Goal: Task Accomplishment & Management: Complete application form

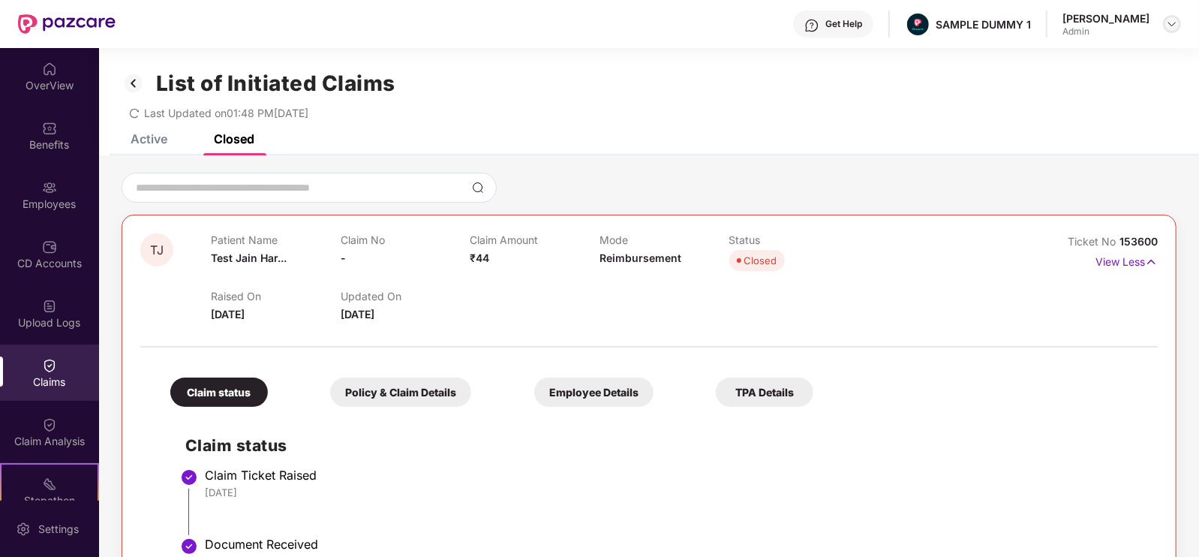
click at [1172, 18] on img at bounding box center [1172, 24] width 12 height 12
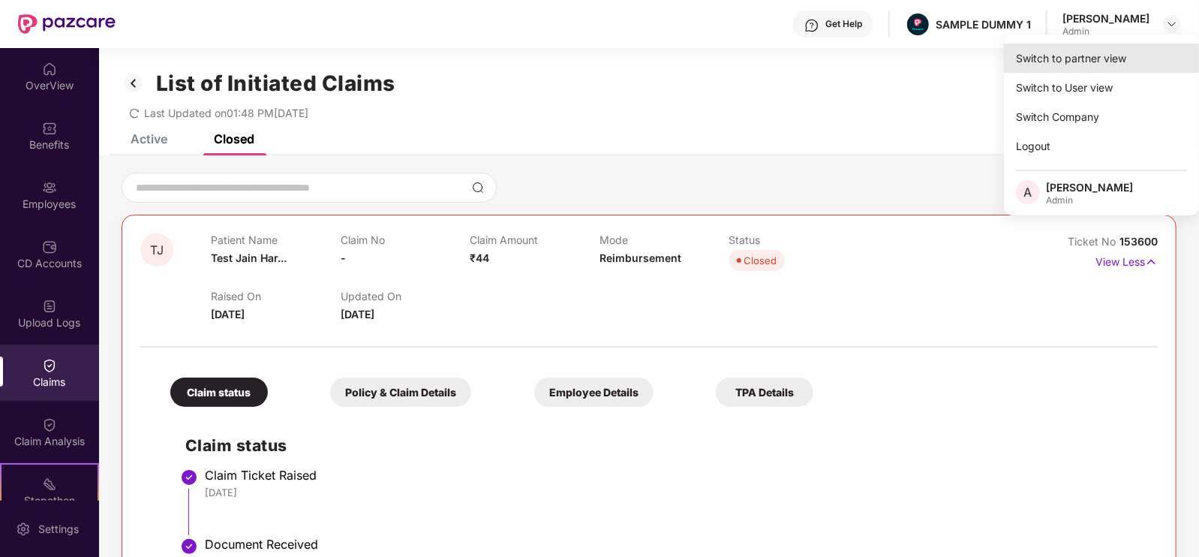
click at [1067, 60] on div "Switch to partner view" at bounding box center [1101, 58] width 195 height 29
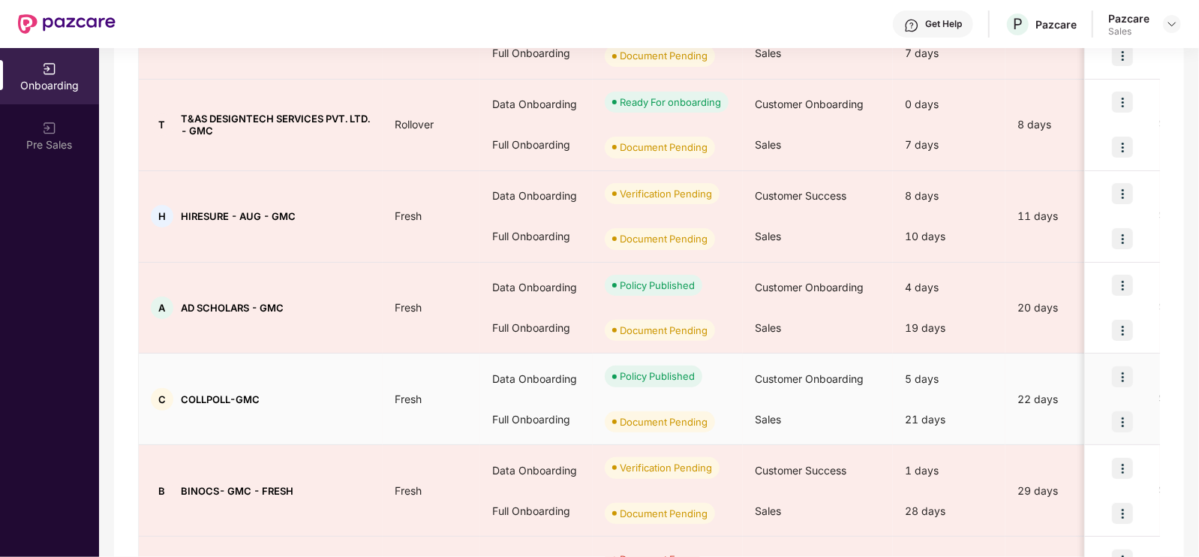
scroll to position [378, 0]
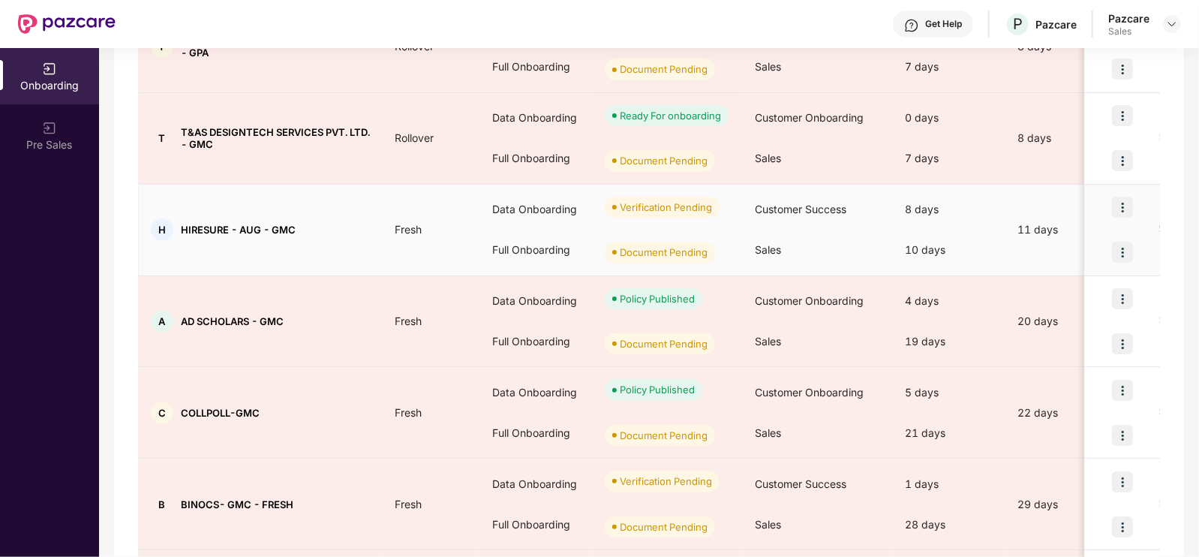
click at [796, 203] on span "Customer Success" at bounding box center [801, 209] width 92 height 13
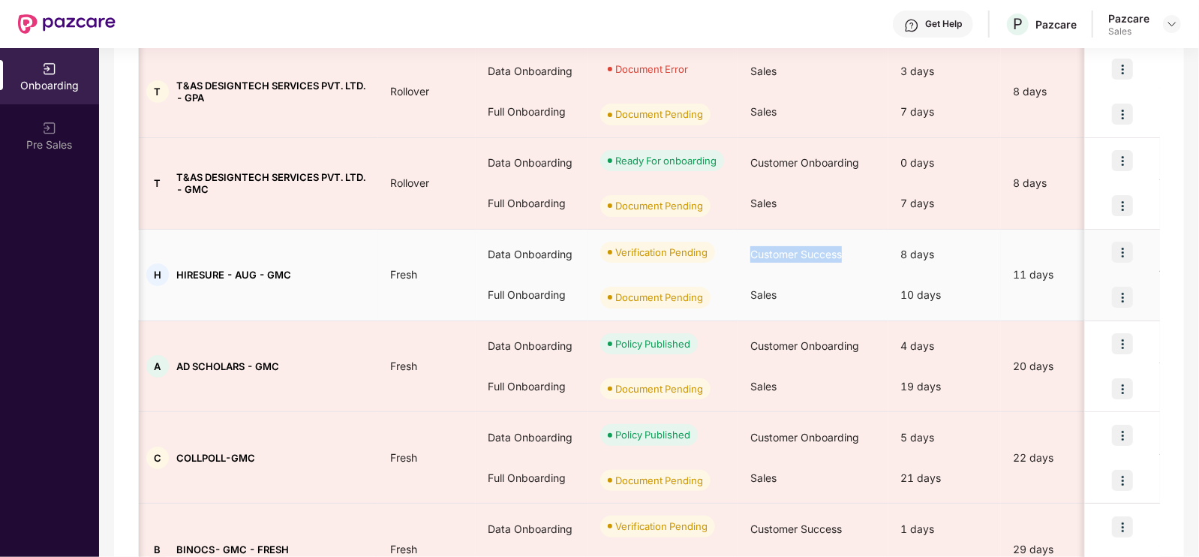
scroll to position [287, 0]
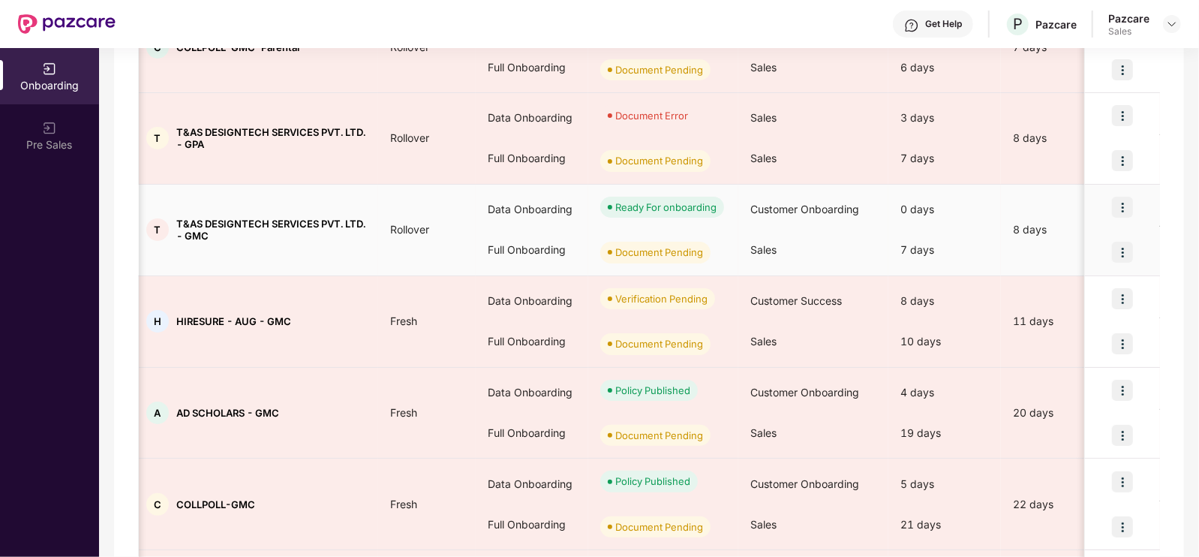
click at [677, 207] on div "Ready For onboarding" at bounding box center [665, 207] width 101 height 15
click at [251, 249] on td "T T&AS DESIGNTECH SERVICES PVT. LTD. - GMC" at bounding box center [256, 231] width 244 height 92
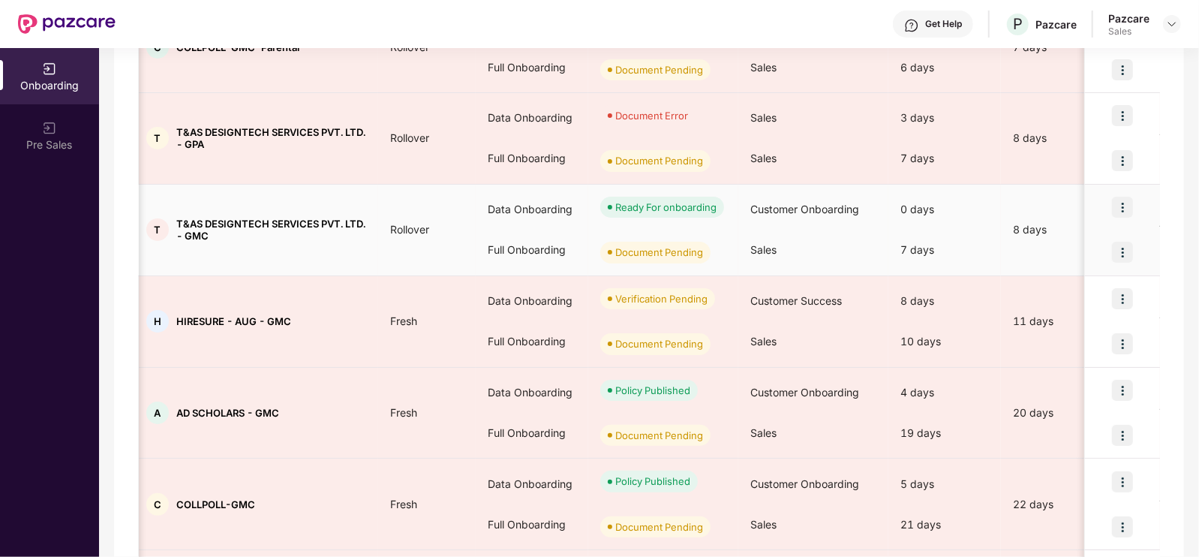
click at [251, 249] on td "T T&AS DESIGNTECH SERVICES PVT. LTD. - GMC" at bounding box center [256, 231] width 244 height 92
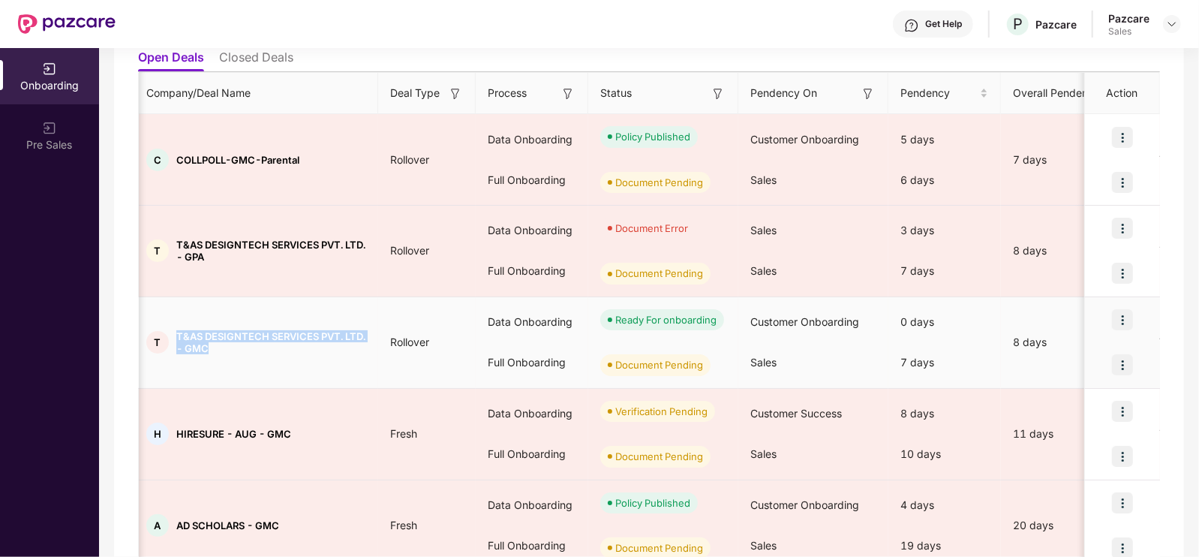
scroll to position [172, 0]
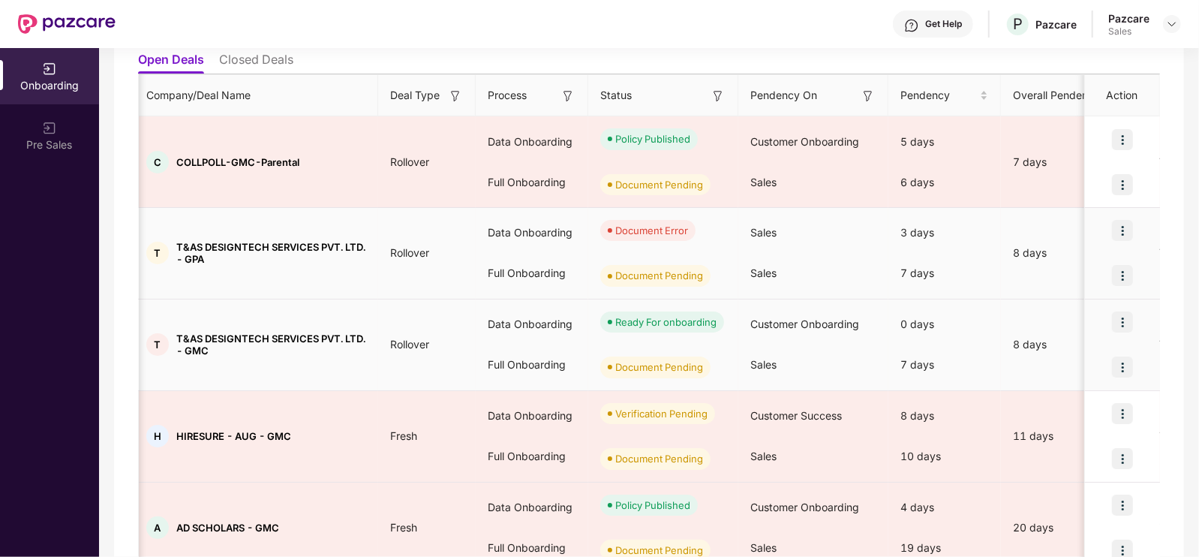
click at [251, 249] on span "T&AS DESIGNTECH SERVICES PVT. LTD. - GPA" at bounding box center [271, 253] width 190 height 24
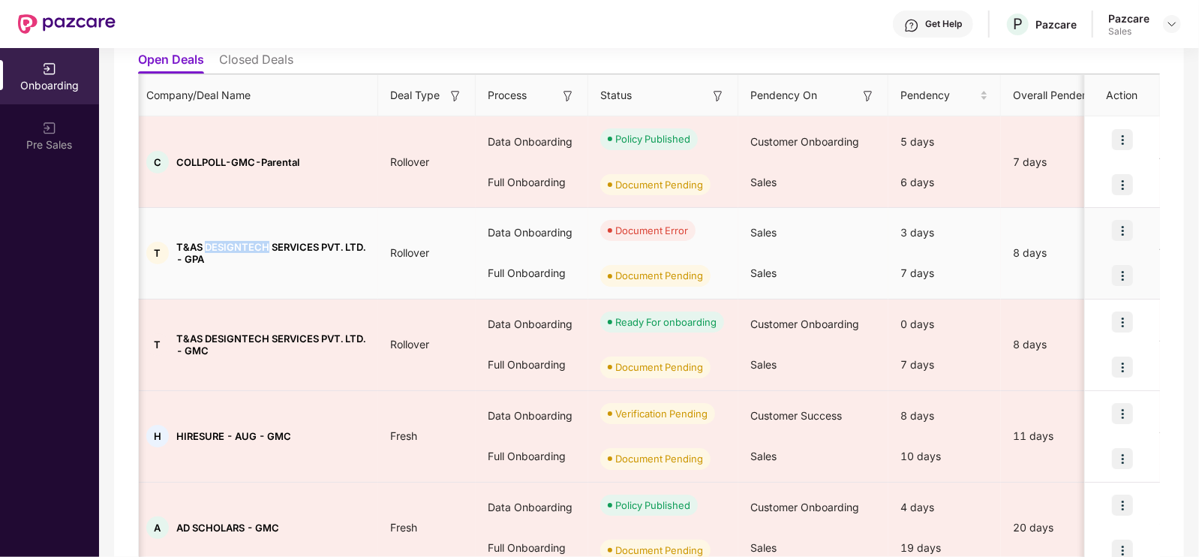
click at [251, 249] on span "T&AS DESIGNTECH SERVICES PVT. LTD. - GPA" at bounding box center [271, 253] width 190 height 24
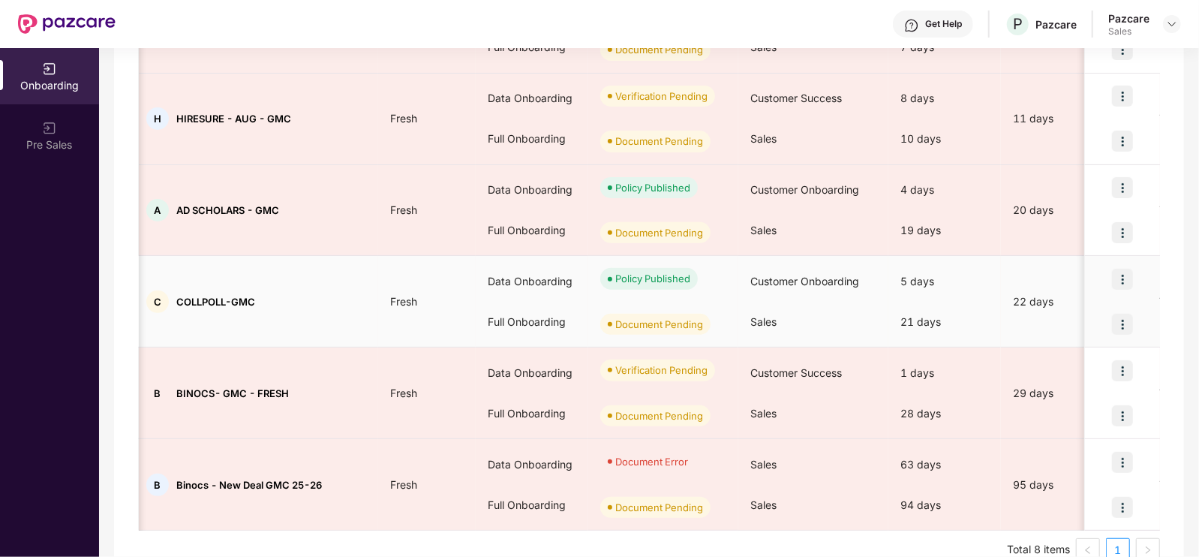
scroll to position [516, 0]
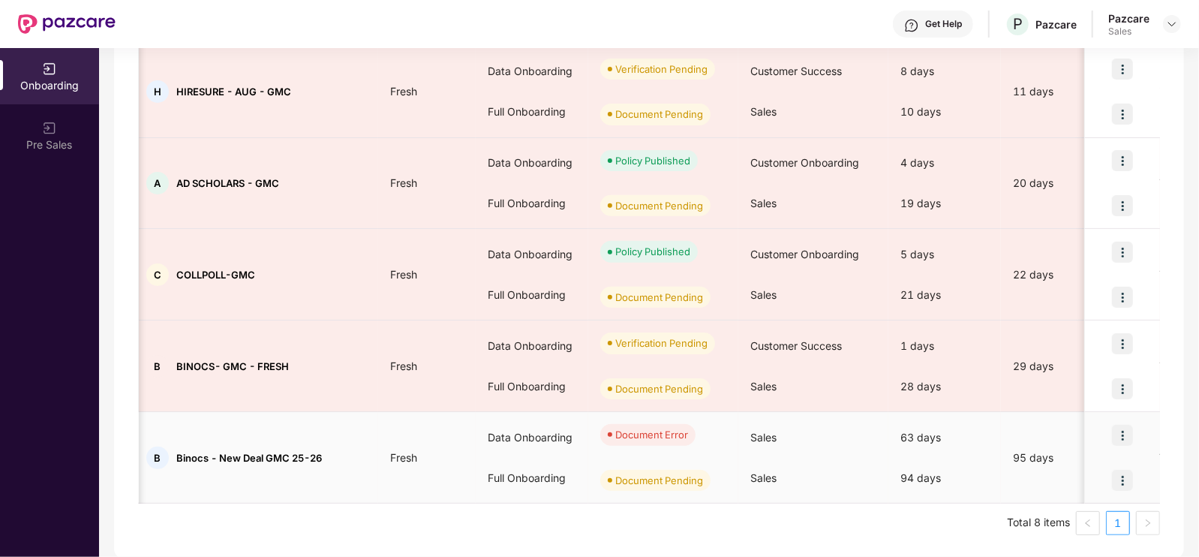
click at [210, 457] on span "Binocs - New Deal GMC 25-26" at bounding box center [249, 458] width 146 height 12
copy span "Binocs - New Deal GMC 25-26"
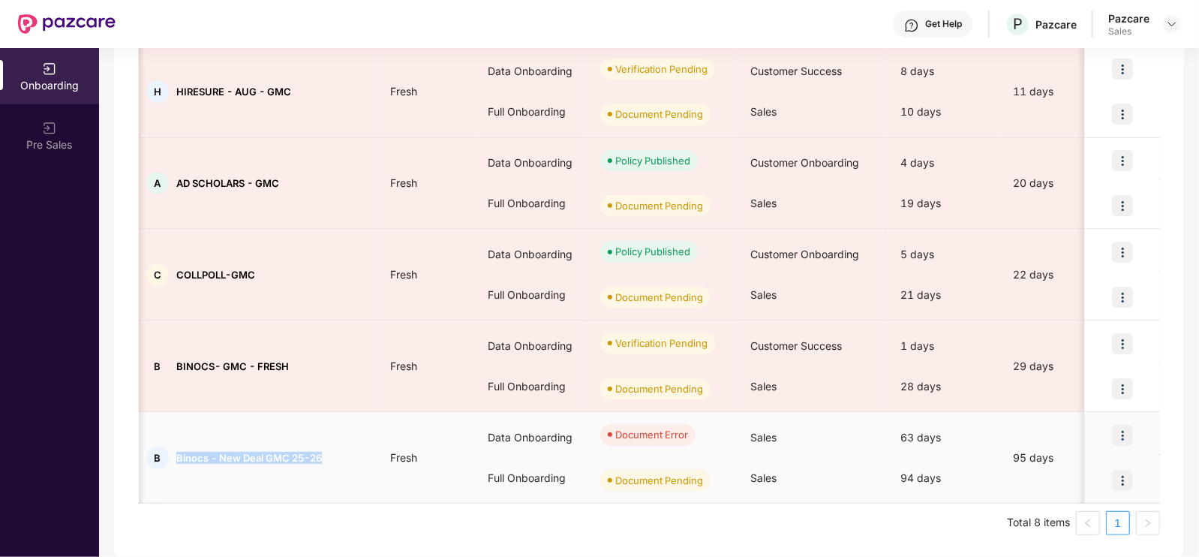
copy span "Binocs - New Deal GMC 25-26"
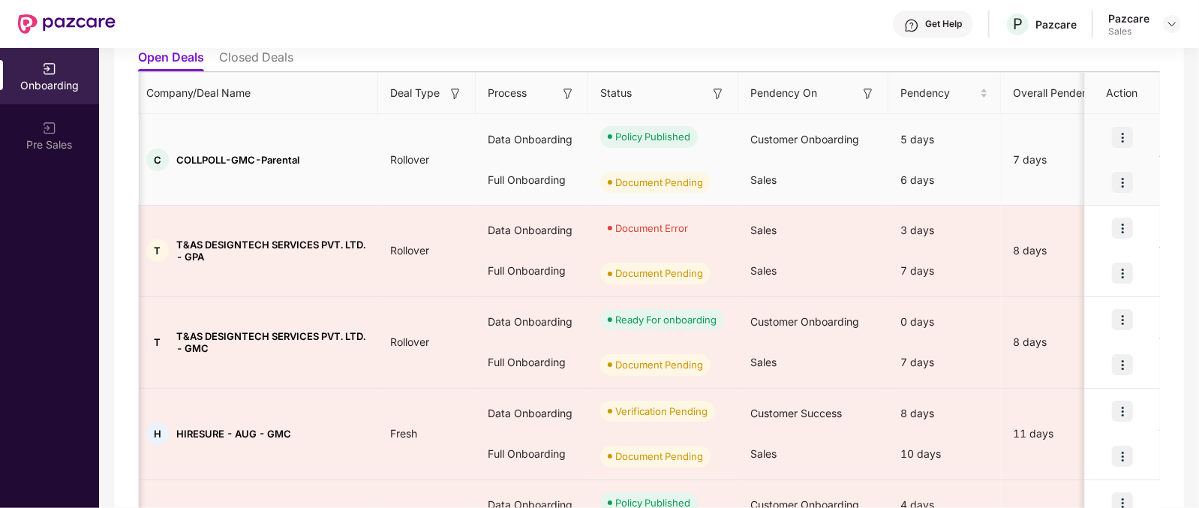
scroll to position [0, 0]
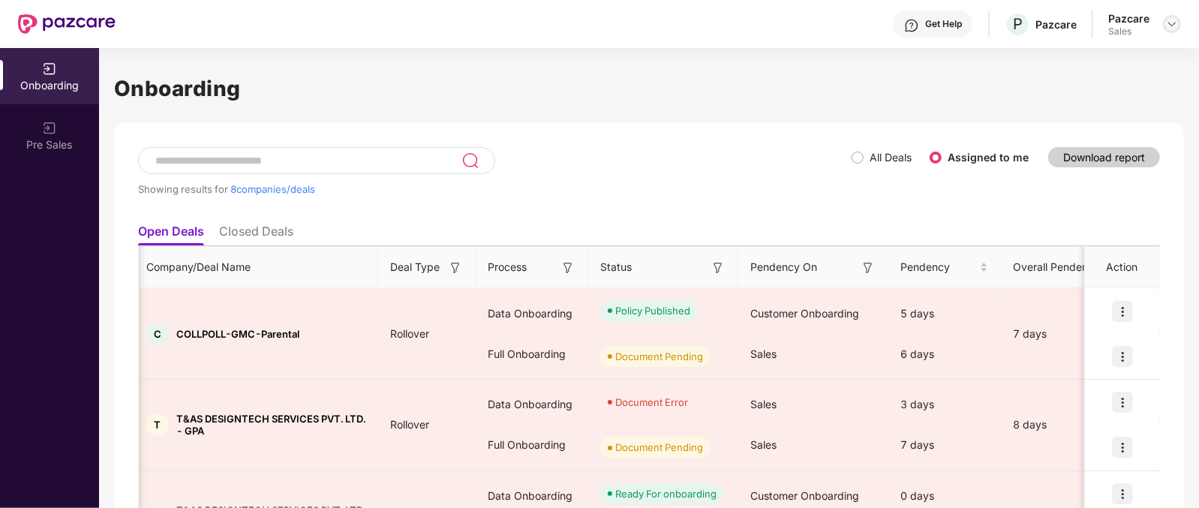
click at [1169, 20] on img at bounding box center [1172, 24] width 12 height 12
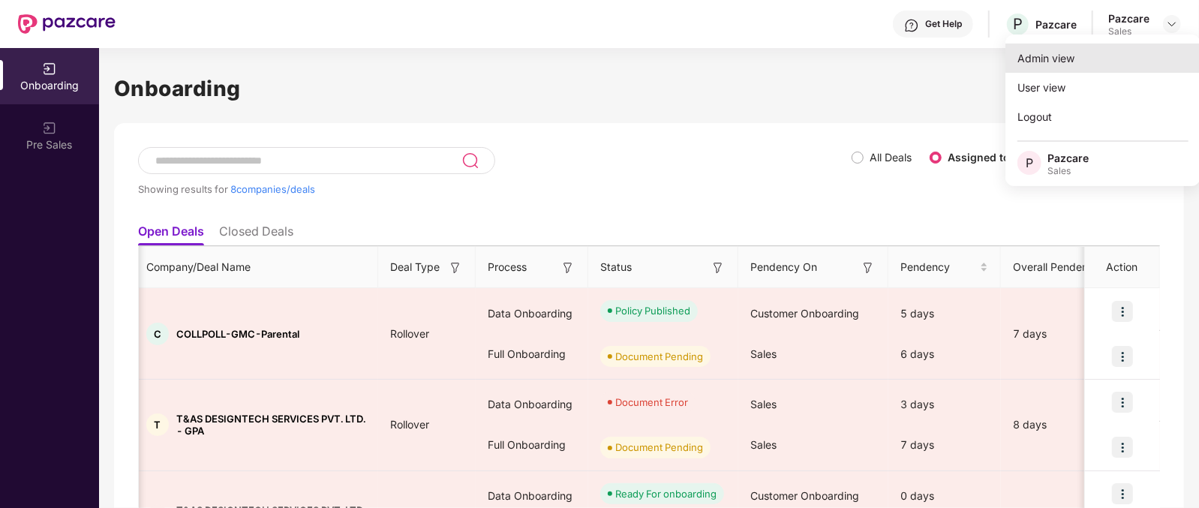
click at [1075, 58] on div "Admin view" at bounding box center [1102, 58] width 195 height 29
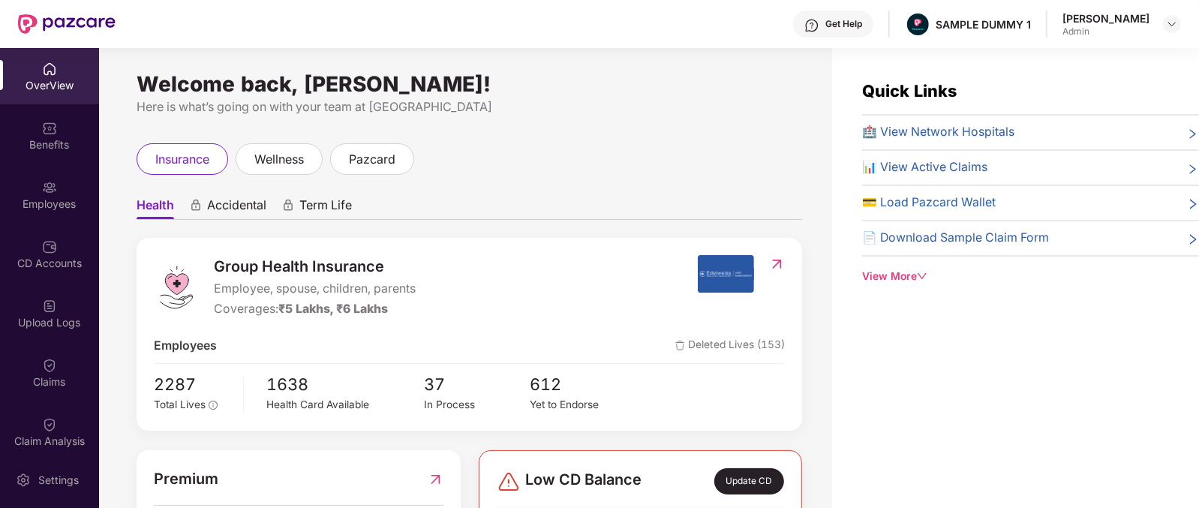
click at [251, 277] on span "Group Health Insurance" at bounding box center [315, 266] width 202 height 23
click at [229, 209] on span "Accidental" at bounding box center [236, 208] width 59 height 22
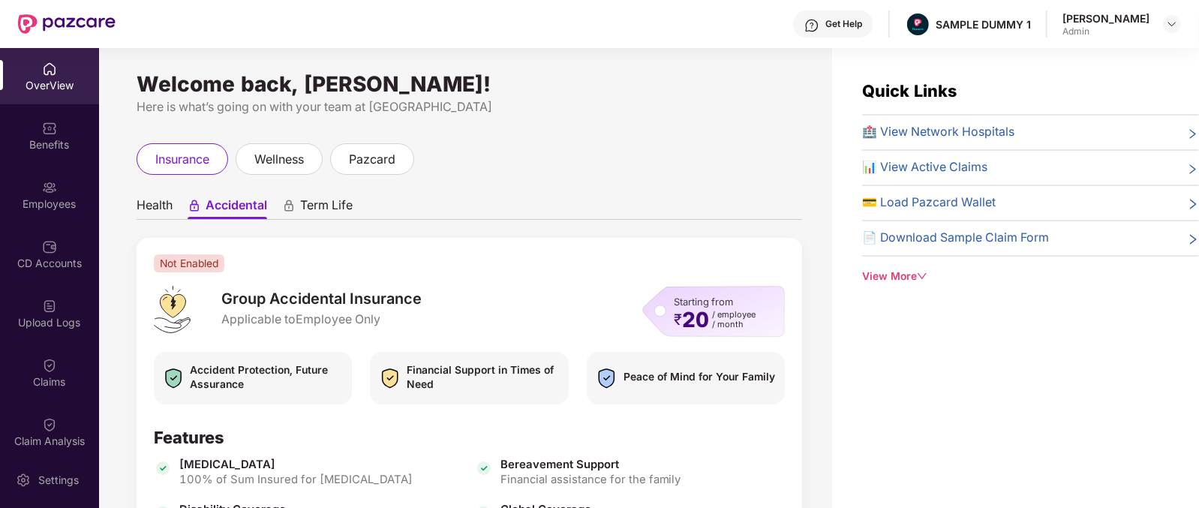
click at [335, 209] on span "Term Life" at bounding box center [326, 208] width 53 height 22
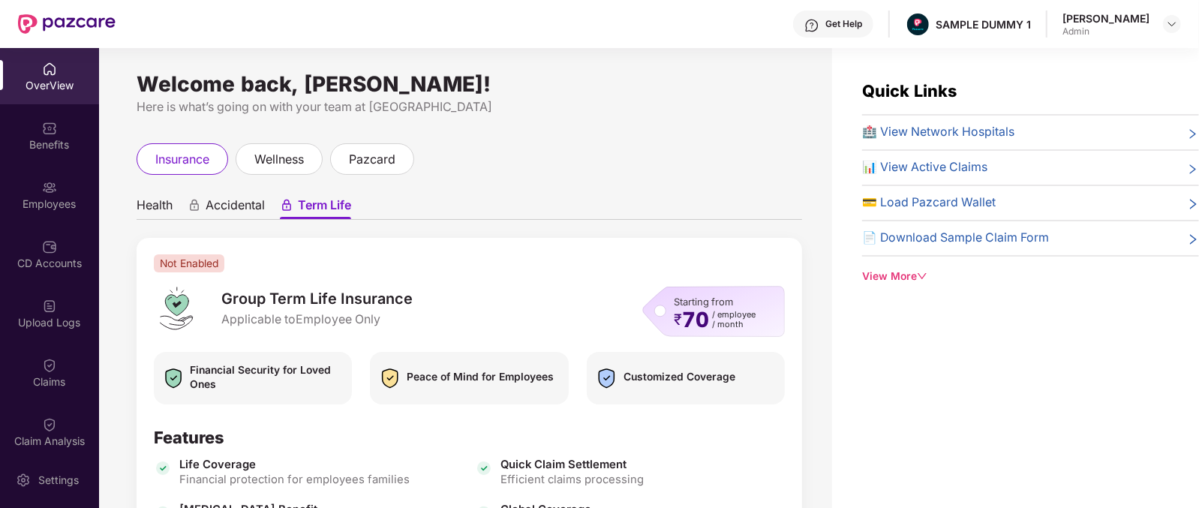
click at [179, 215] on ul "Health Accidental Term Life" at bounding box center [470, 205] width 666 height 30
click at [164, 209] on span "Health" at bounding box center [155, 208] width 36 height 22
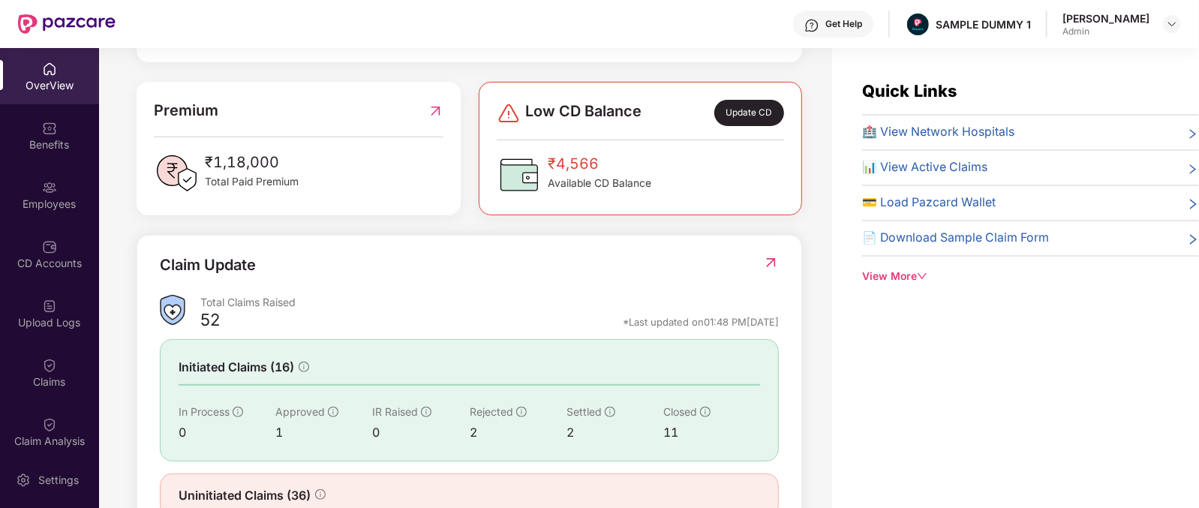
scroll to position [422, 0]
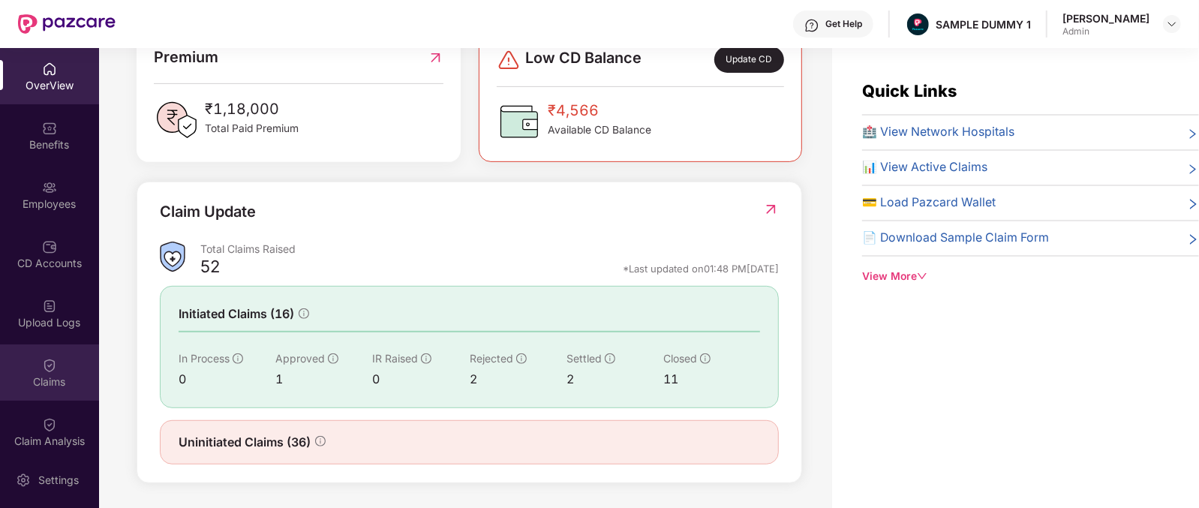
click at [49, 395] on div "Claims" at bounding box center [49, 372] width 99 height 56
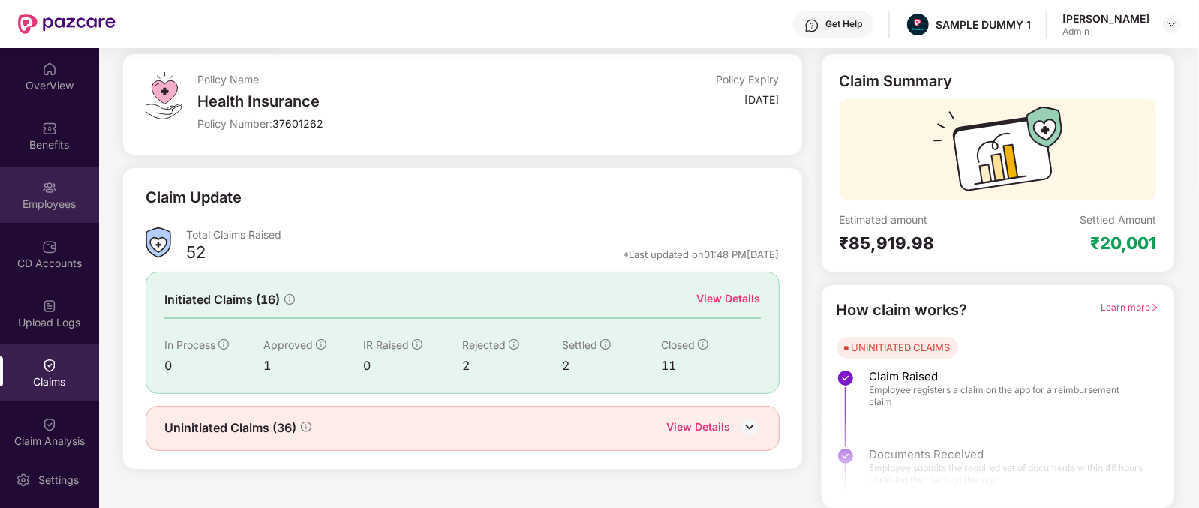
click at [45, 200] on div "Employees" at bounding box center [49, 204] width 99 height 15
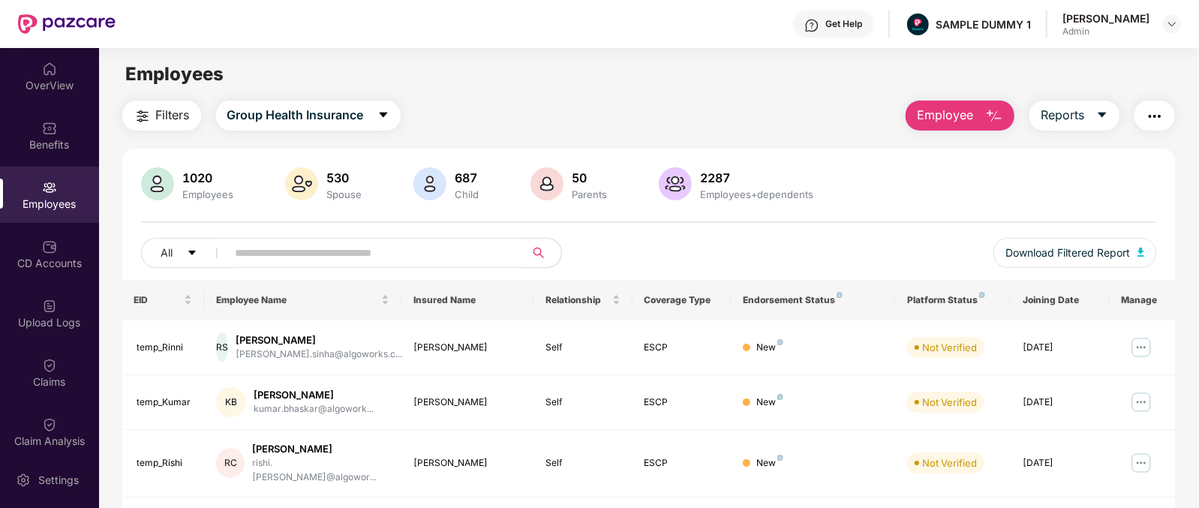
click at [945, 104] on button "Employee" at bounding box center [960, 116] width 109 height 30
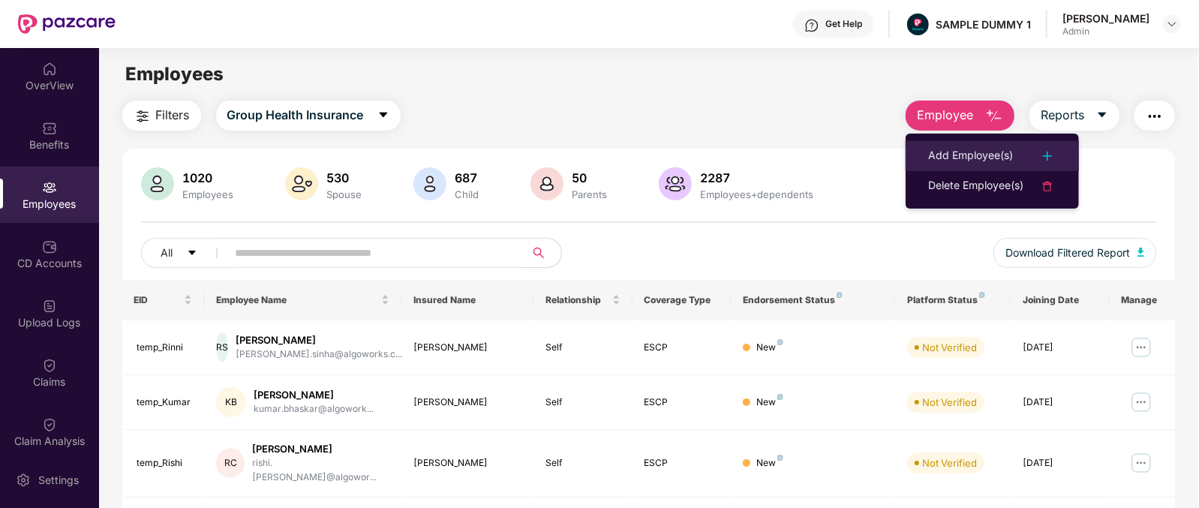
click at [955, 141] on li "Add Employee(s)" at bounding box center [992, 156] width 173 height 30
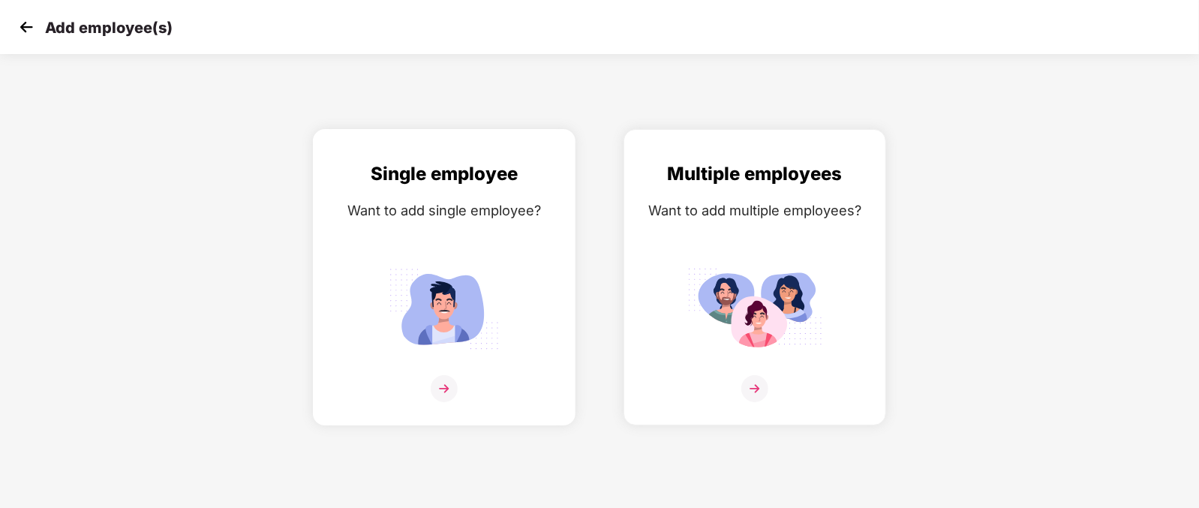
click at [471, 275] on img at bounding box center [444, 309] width 135 height 94
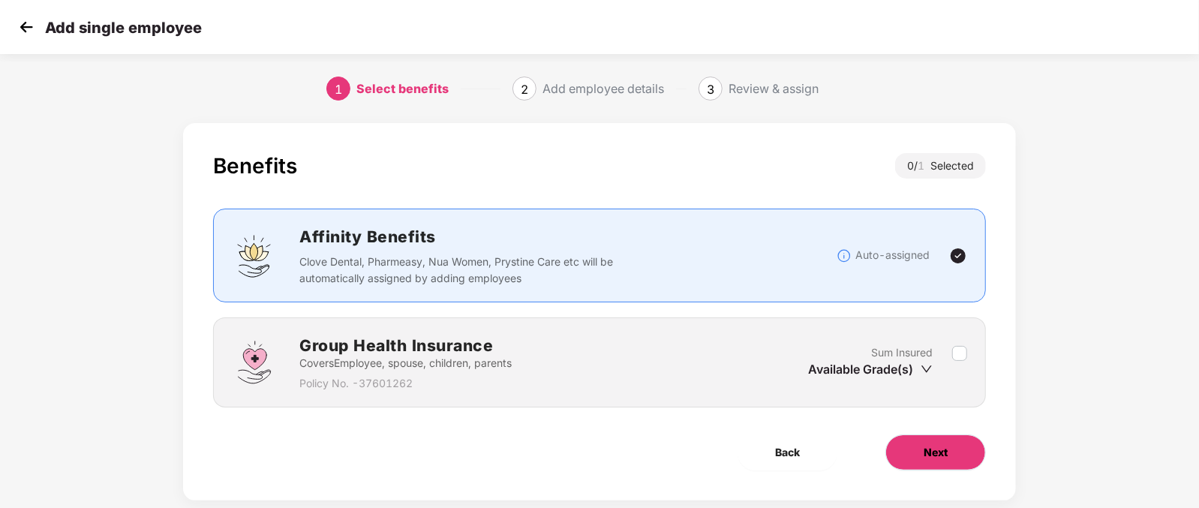
click at [957, 461] on button "Next" at bounding box center [935, 452] width 101 height 36
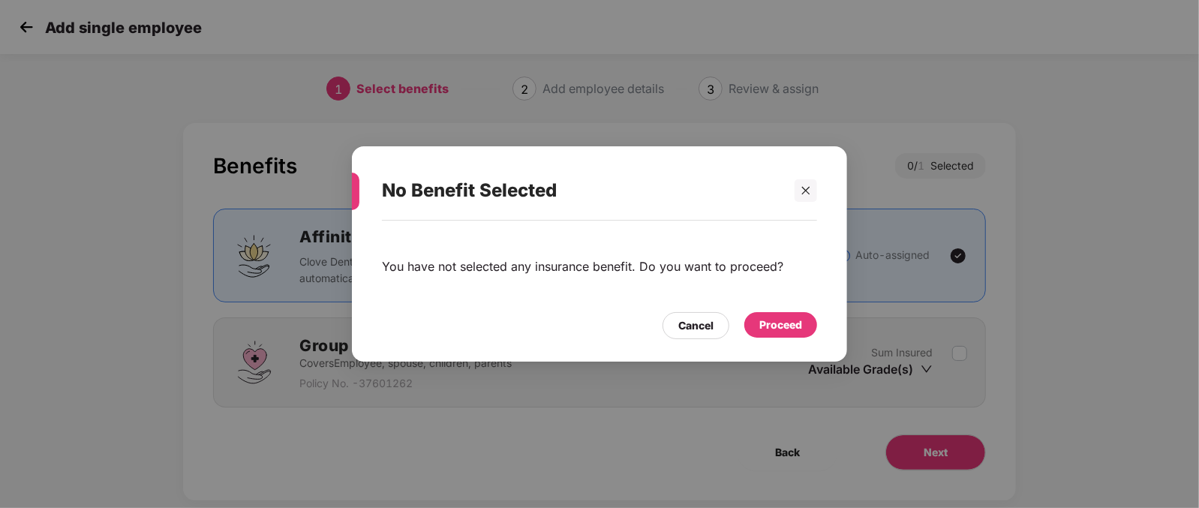
click at [777, 326] on div "Proceed" at bounding box center [780, 325] width 43 height 17
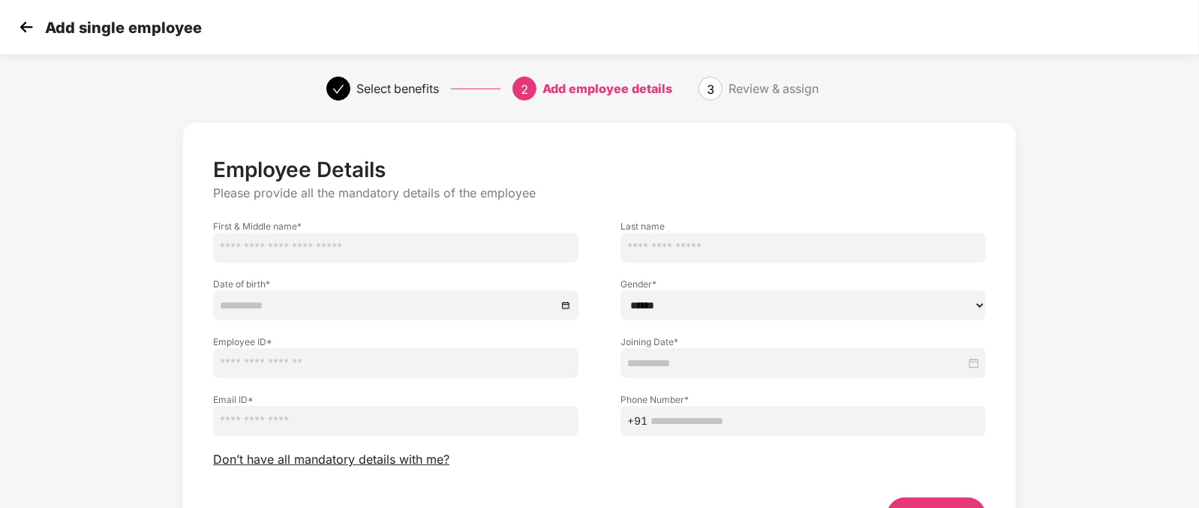
scroll to position [93, 0]
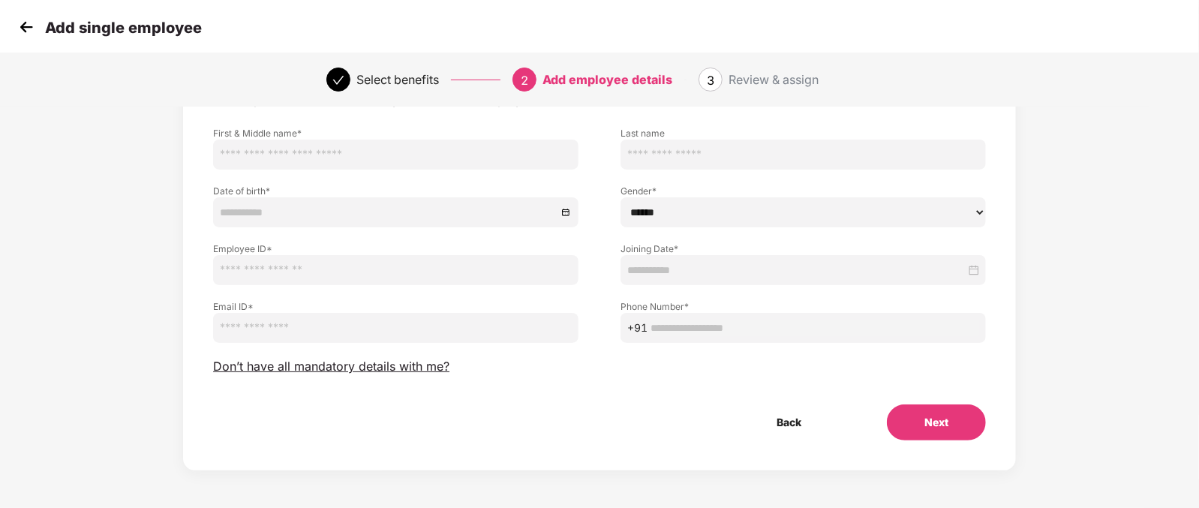
click at [392, 352] on div "Employee Details Please provide all the mandatory details of the employee First…" at bounding box center [599, 252] width 773 height 377
click at [394, 361] on span "Don’t have all mandatory details with me?" at bounding box center [331, 367] width 236 height 16
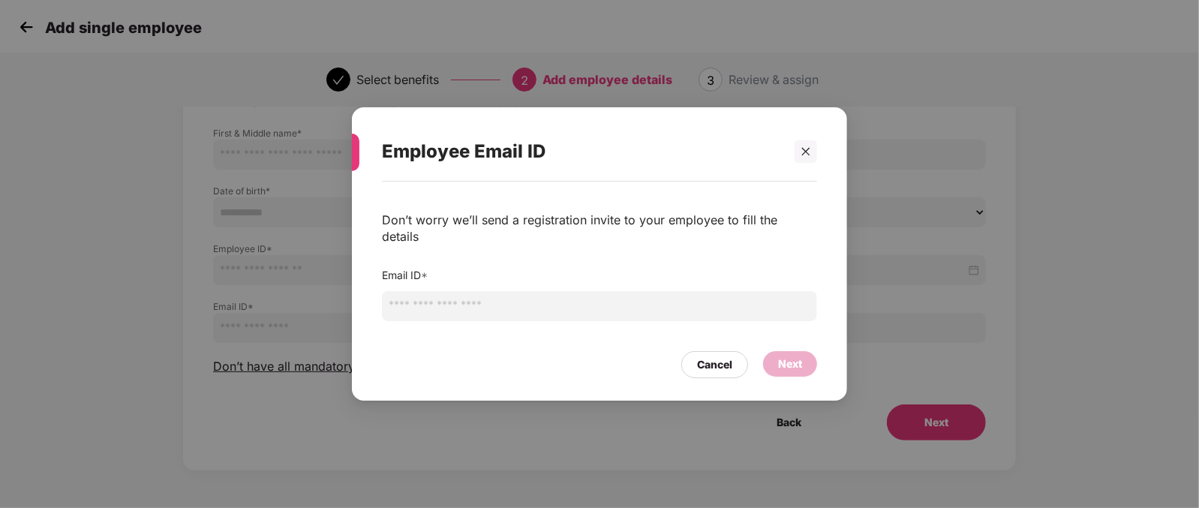
click at [463, 298] on input "email" at bounding box center [599, 306] width 435 height 30
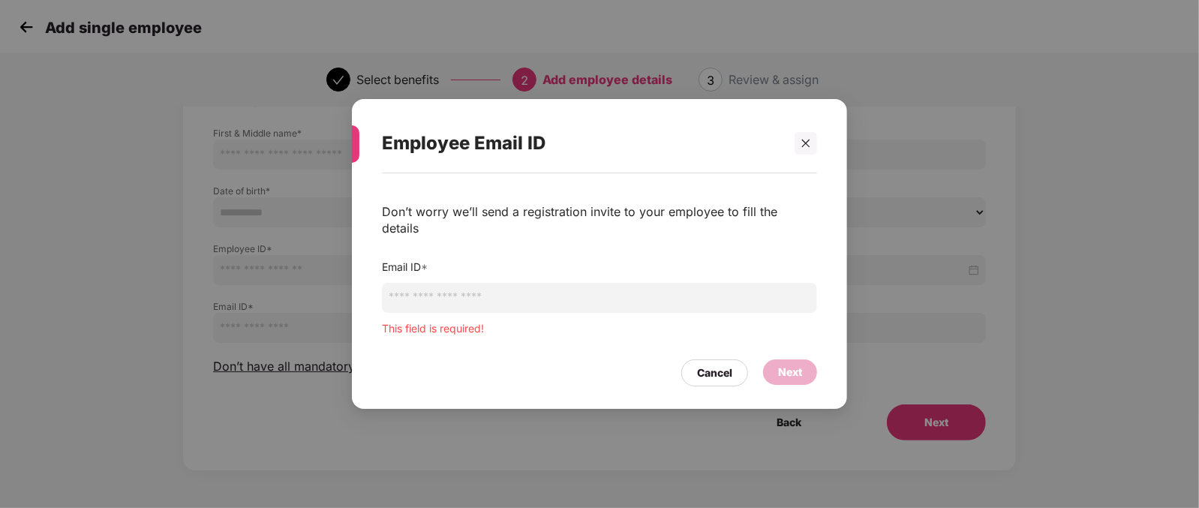
click at [1052, 332] on div "Employee Email ID Don’t worry we’ll send a registration invite to your employee…" at bounding box center [599, 254] width 1199 height 508
click at [804, 149] on icon "close" at bounding box center [806, 143] width 11 height 11
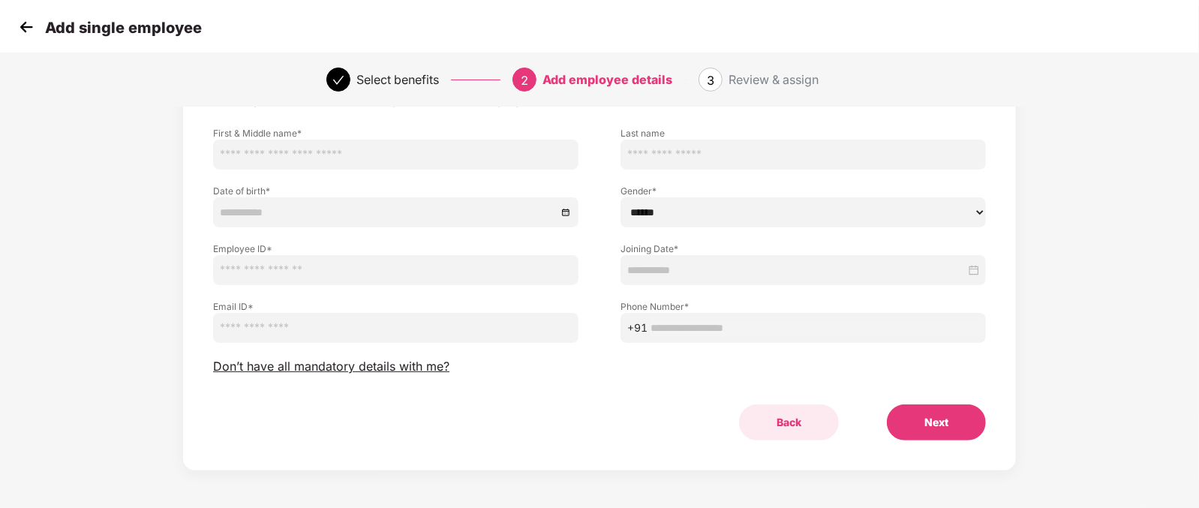
click at [768, 421] on button "Back" at bounding box center [789, 422] width 100 height 36
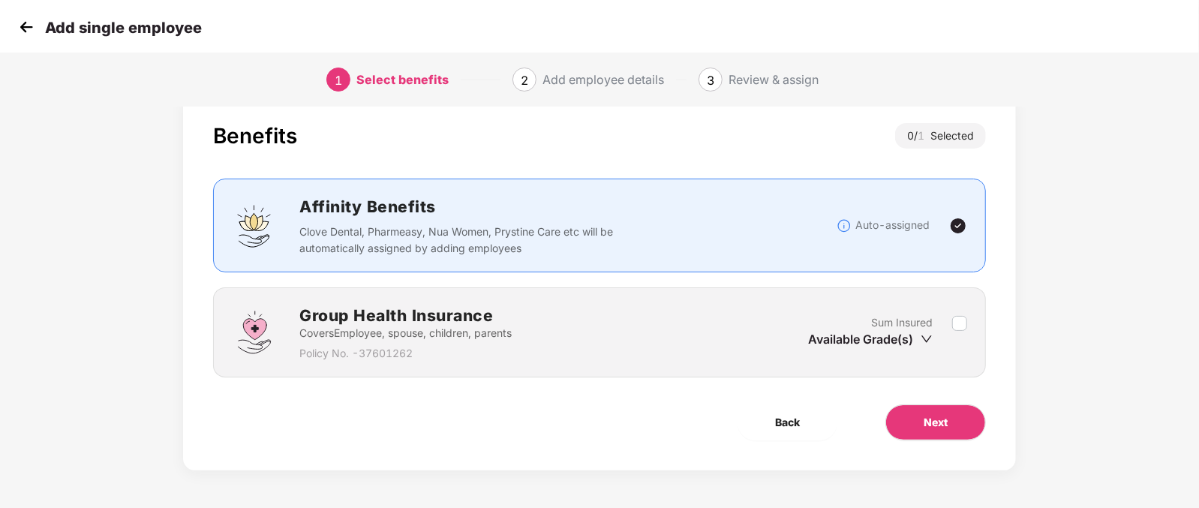
scroll to position [30, 0]
click at [797, 427] on span "Back" at bounding box center [787, 422] width 25 height 17
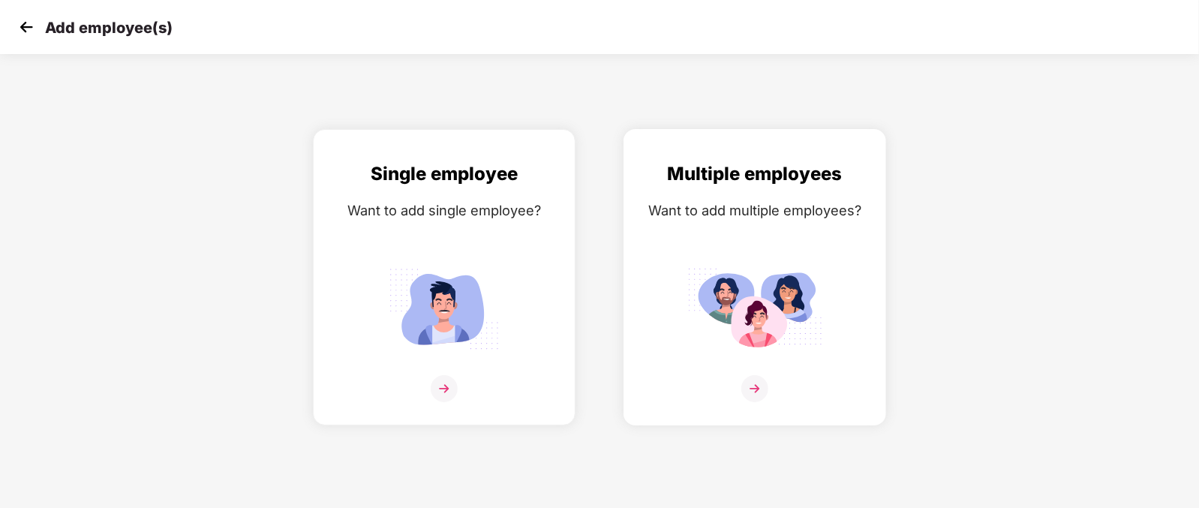
click at [709, 294] on img at bounding box center [754, 309] width 135 height 94
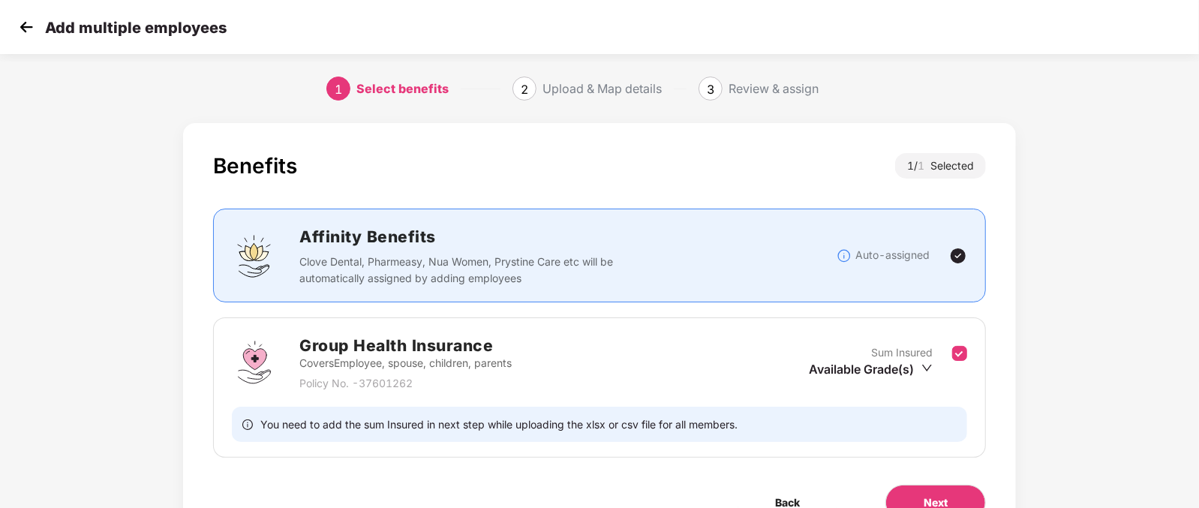
scroll to position [80, 0]
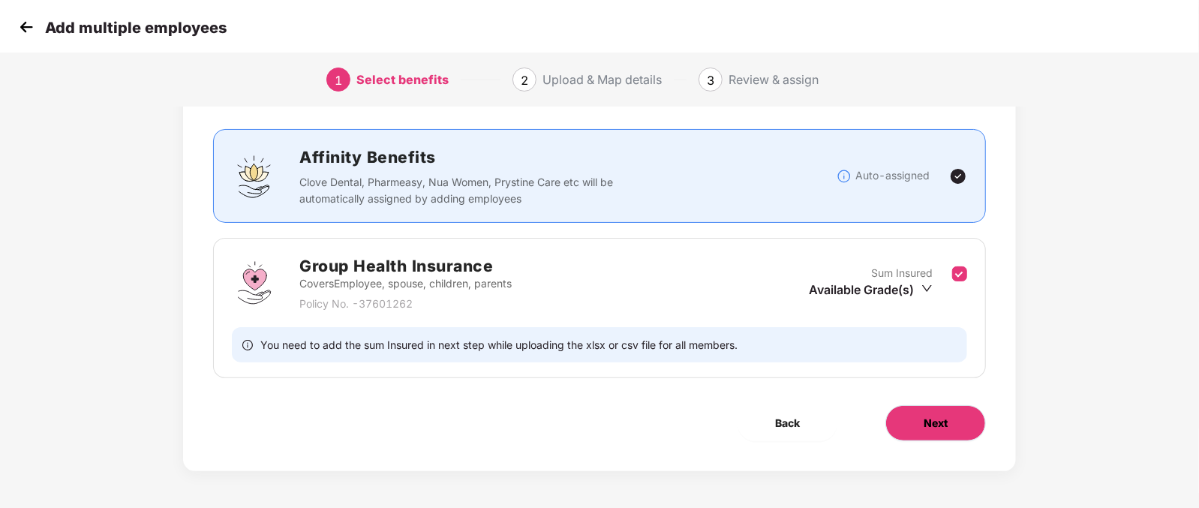
click at [946, 421] on span "Next" at bounding box center [936, 423] width 24 height 17
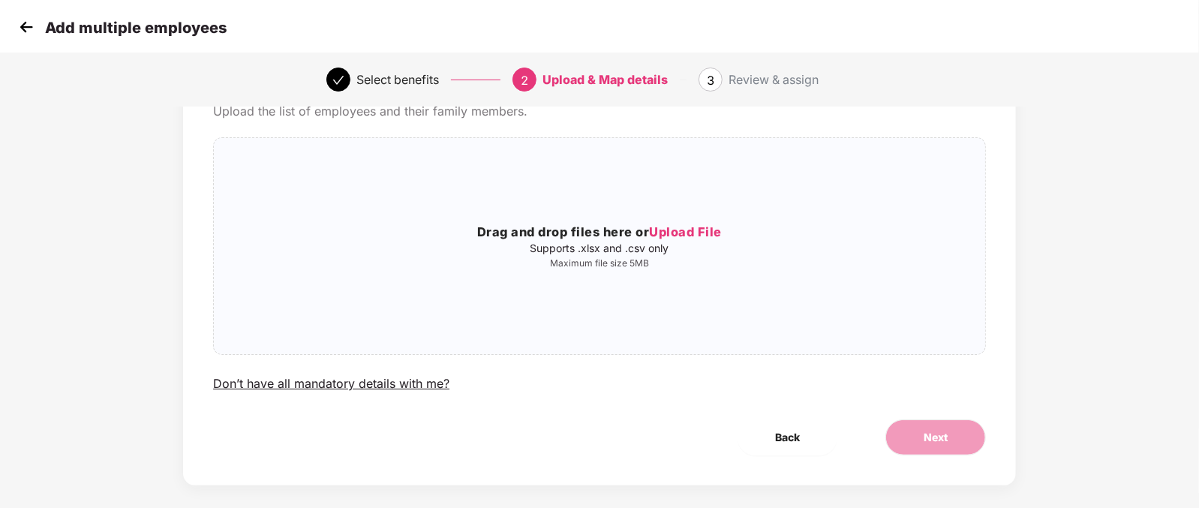
scroll to position [0, 0]
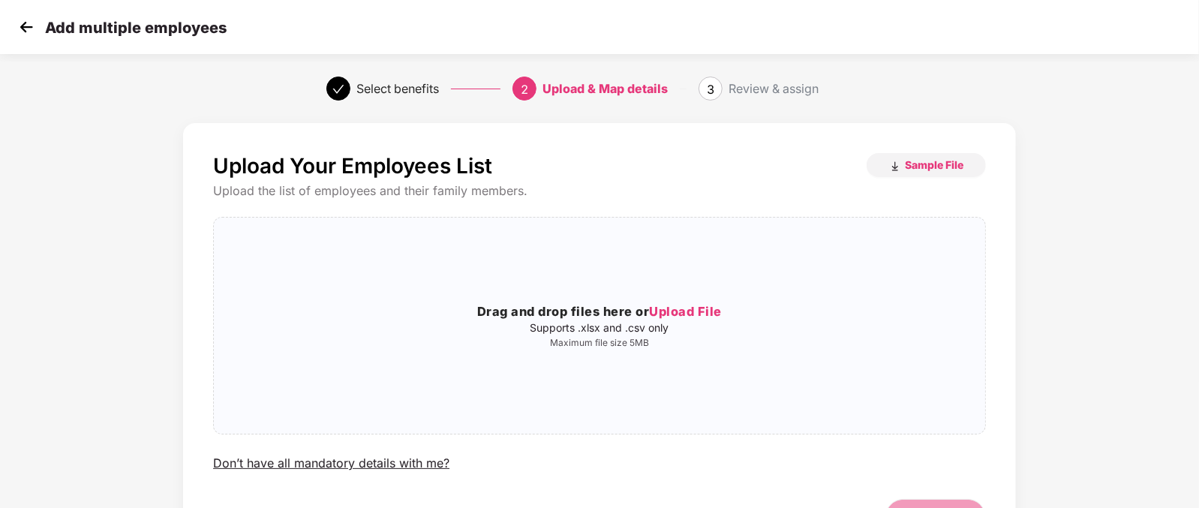
click at [31, 25] on img at bounding box center [26, 27] width 23 height 23
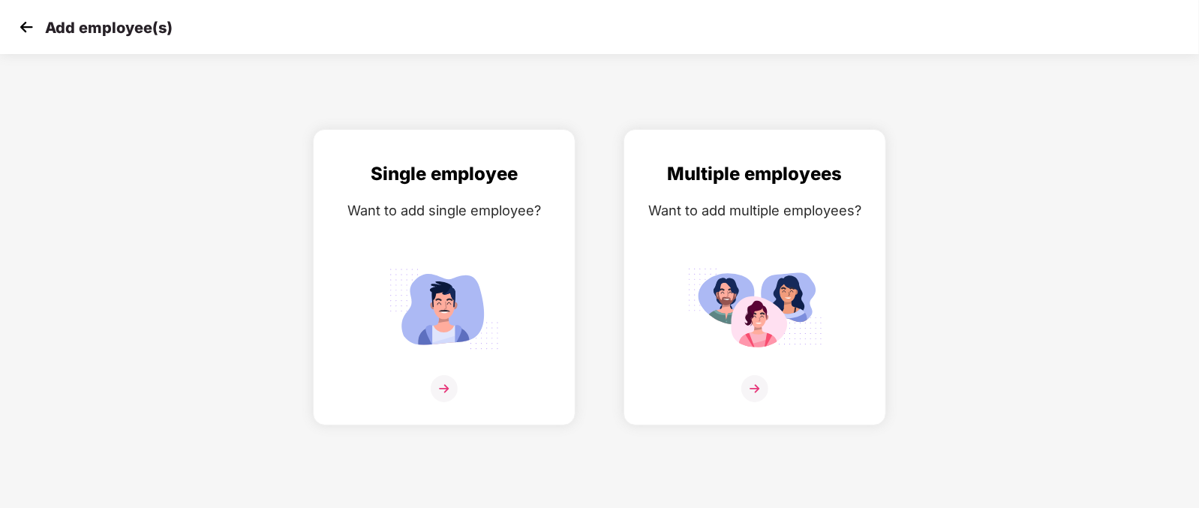
click at [31, 25] on img at bounding box center [26, 27] width 23 height 23
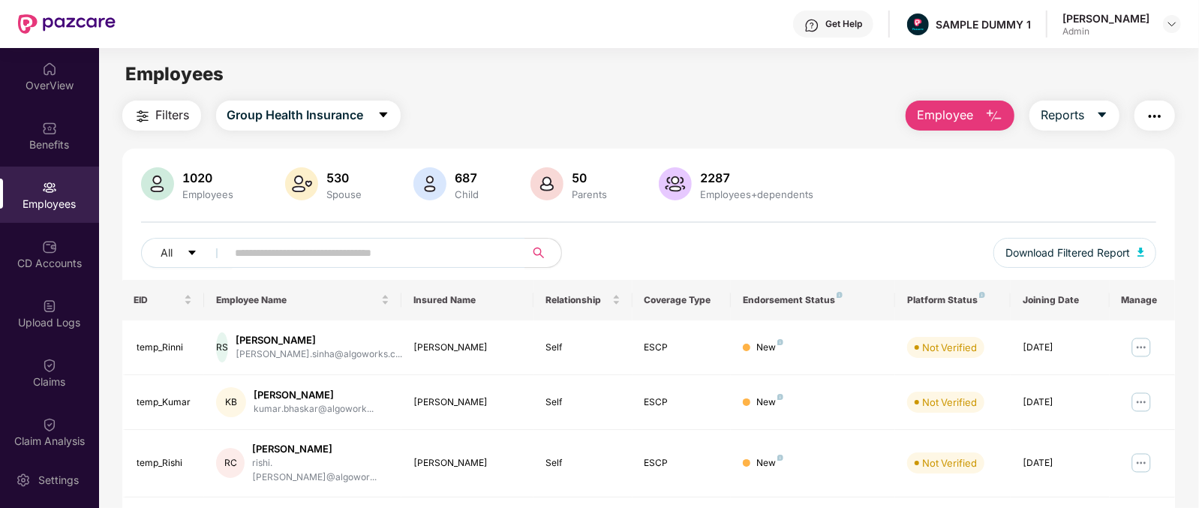
click at [844, 30] on div "Get Help" at bounding box center [833, 24] width 80 height 27
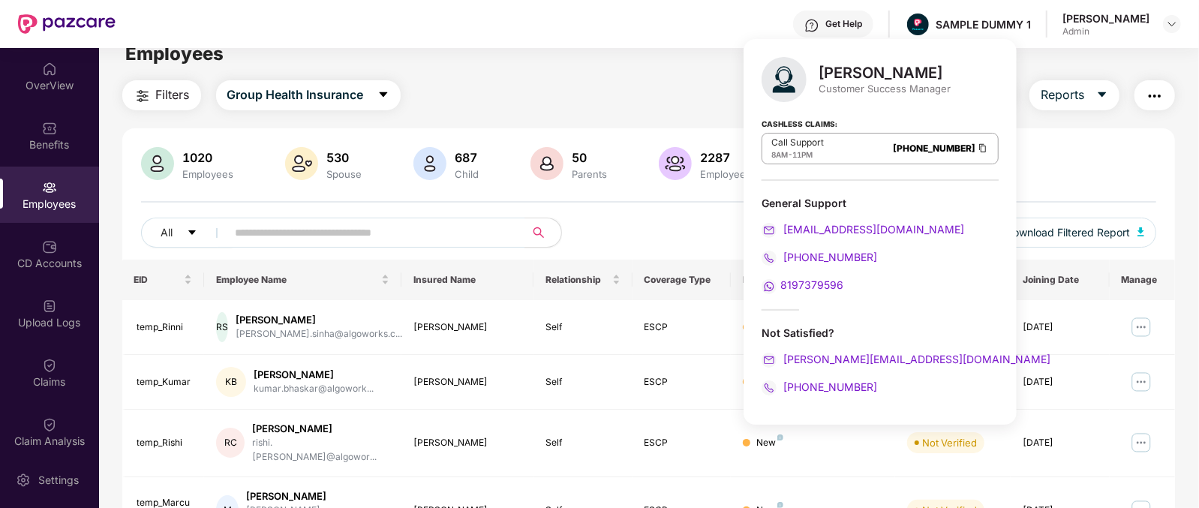
scroll to position [22, 0]
click at [649, 224] on div "All" at bounding box center [395, 231] width 508 height 30
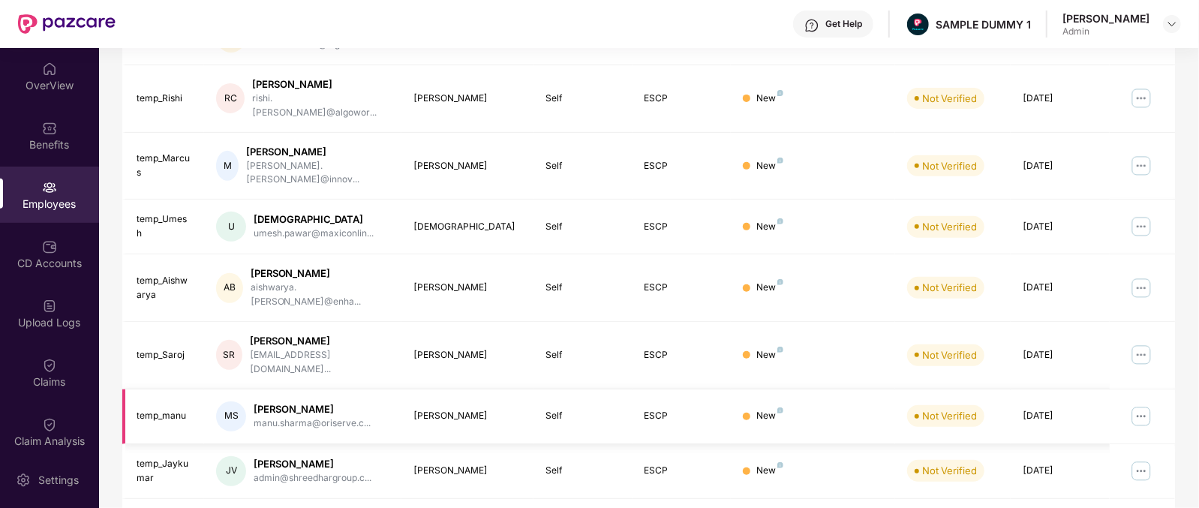
scroll to position [376, 0]
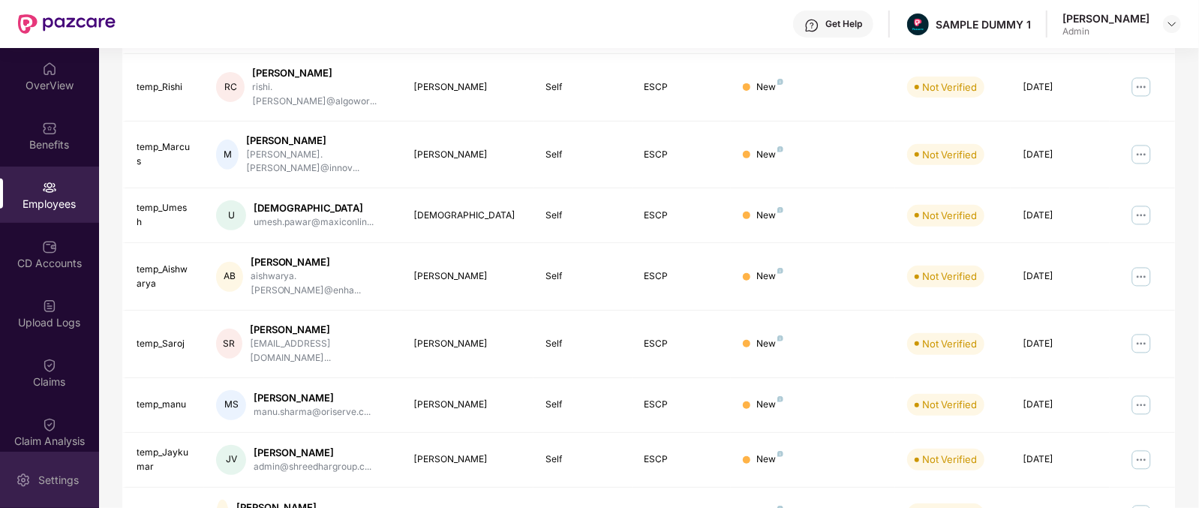
click at [47, 478] on div "Settings" at bounding box center [59, 480] width 50 height 15
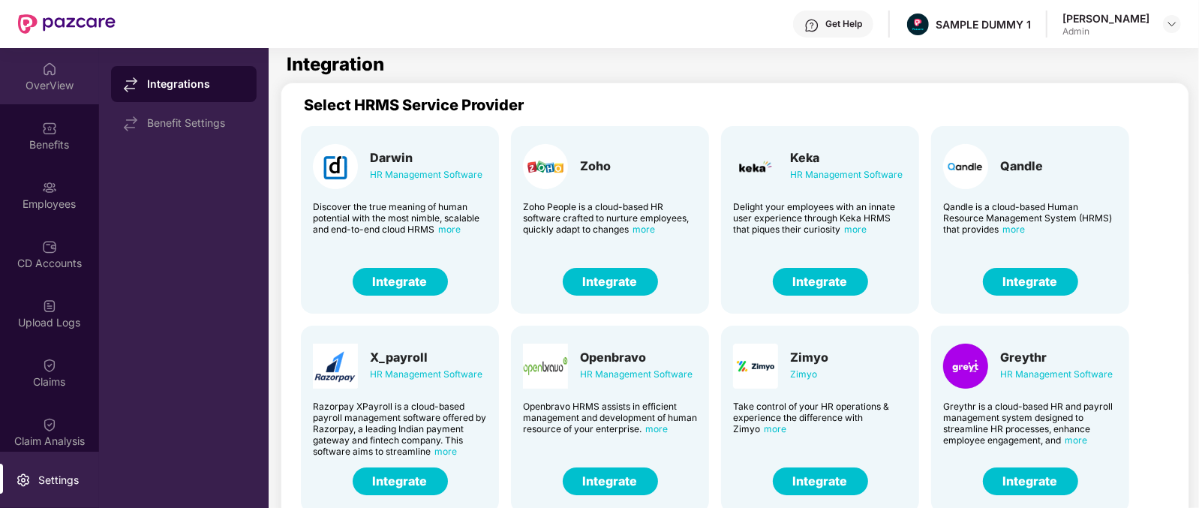
click at [56, 70] on div "OverView" at bounding box center [49, 76] width 99 height 56
